Goal: Communication & Community: Answer question/provide support

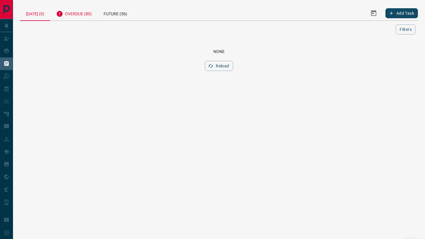
click at [84, 11] on div "Overdue (80)" at bounding box center [73, 13] width 47 height 14
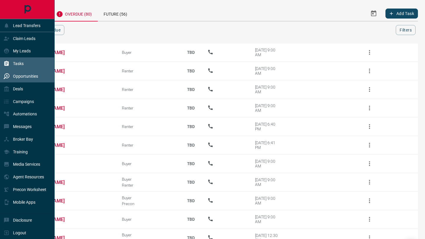
click at [7, 76] on icon at bounding box center [6, 76] width 1 height 3
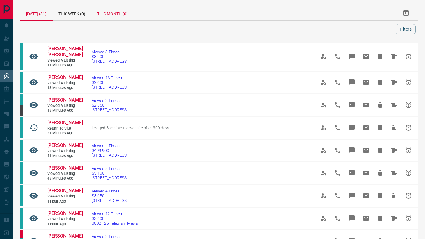
click at [129, 8] on div "This Month (0)" at bounding box center [112, 13] width 42 height 14
click at [410, 32] on button "Filters" at bounding box center [405, 29] width 20 height 10
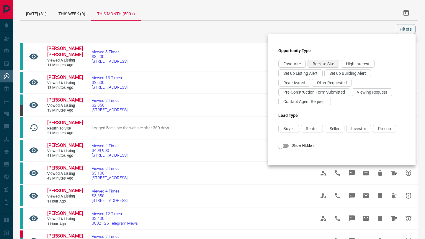
click at [312, 62] on span "Back to Site" at bounding box center [323, 64] width 22 height 5
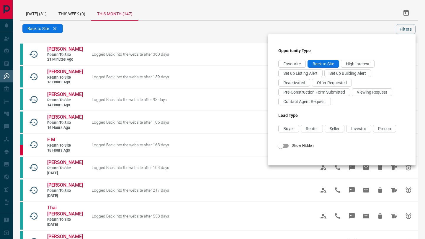
click at [175, 6] on div at bounding box center [212, 119] width 425 height 239
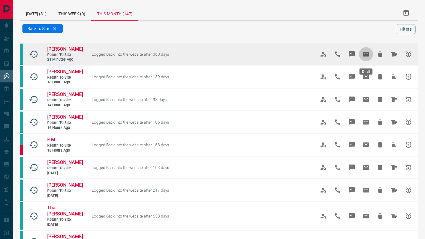
click at [363, 57] on icon "Email" at bounding box center [366, 54] width 6 height 5
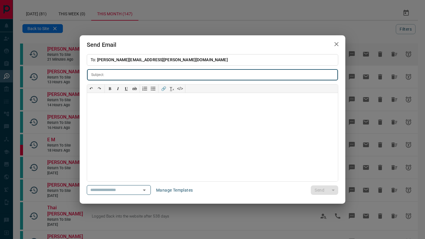
type input "**********"
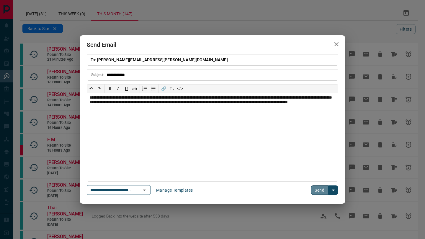
click at [319, 191] on button "Send" at bounding box center [319, 190] width 17 height 9
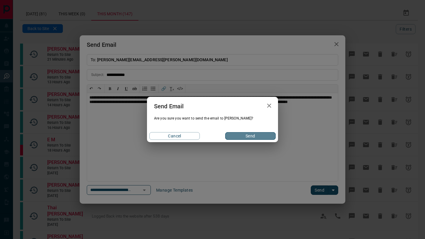
click at [267, 138] on button "Send" at bounding box center [250, 136] width 50 height 8
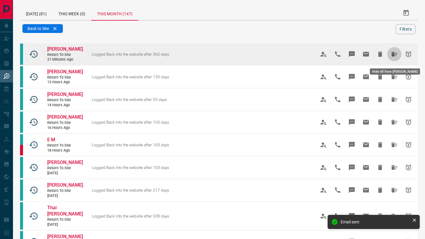
click at [393, 58] on icon "Hide All from Alexandra Manzo" at bounding box center [393, 54] width 7 height 7
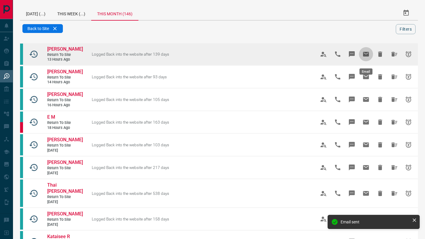
click at [366, 57] on icon "Email" at bounding box center [365, 54] width 7 height 7
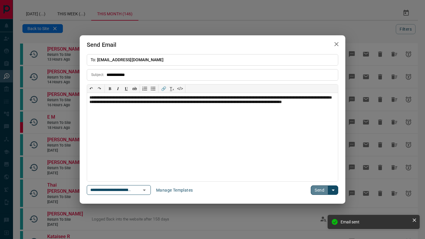
click at [321, 192] on button "Send" at bounding box center [319, 190] width 17 height 9
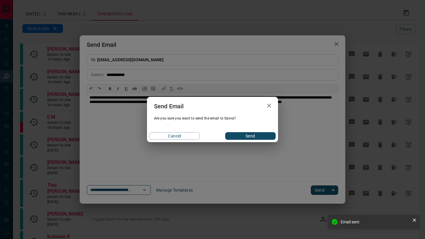
click at [238, 134] on button "Send" at bounding box center [250, 136] width 50 height 8
